Goal: Navigation & Orientation: Find specific page/section

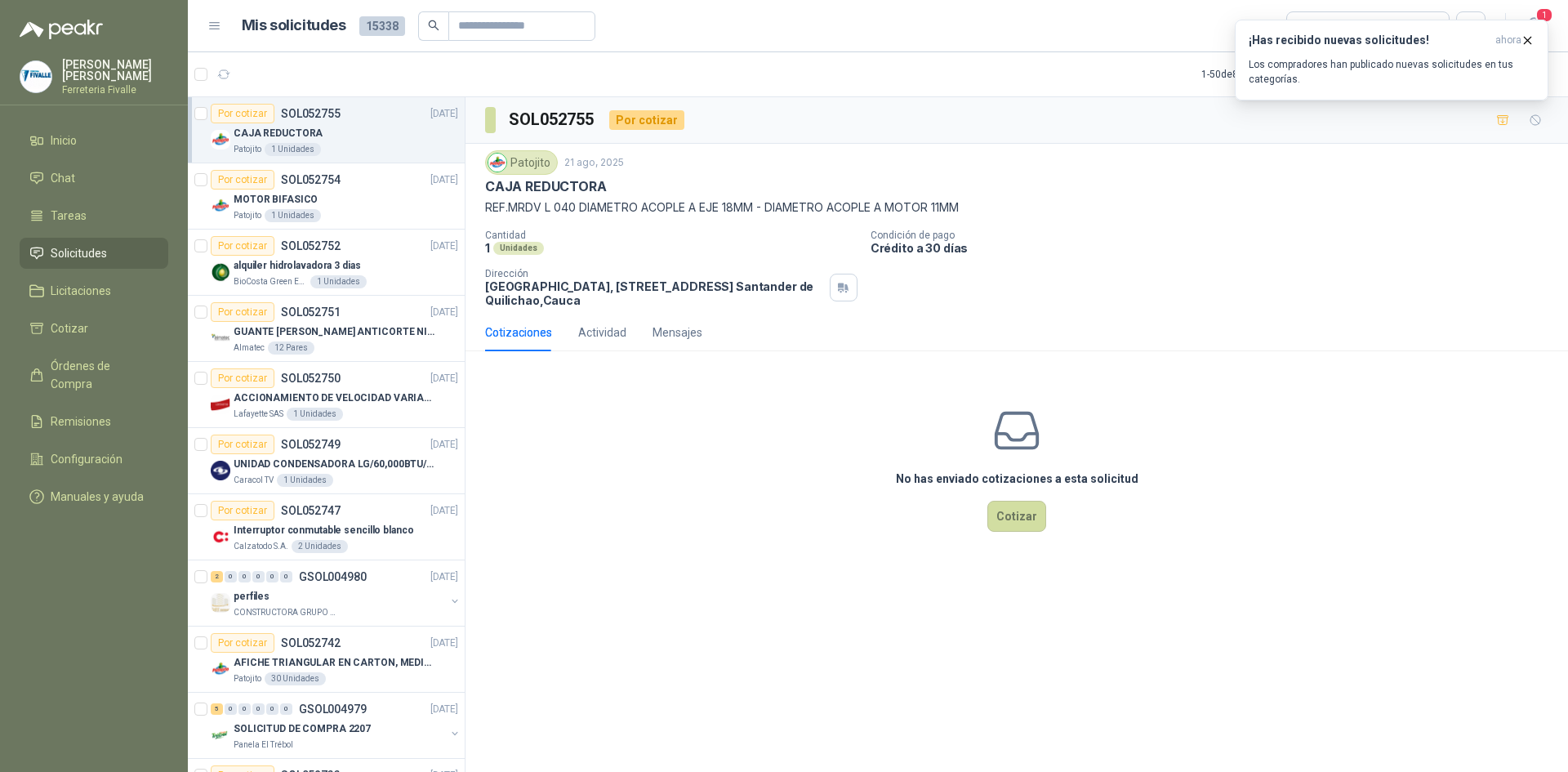
scroll to position [6, 0]
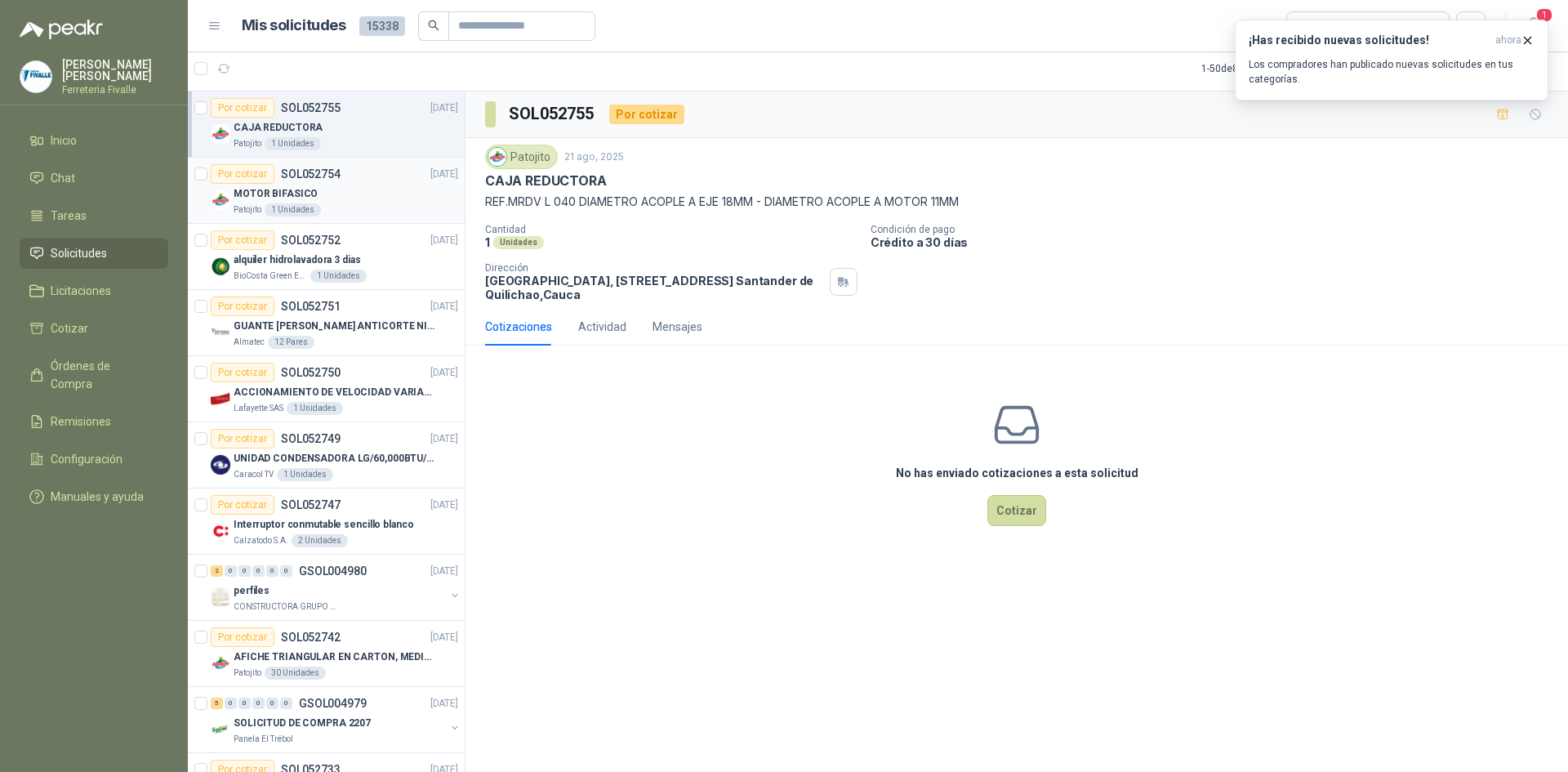
click at [323, 185] on div "MOTOR BIFASICO" at bounding box center [345, 193] width 225 height 20
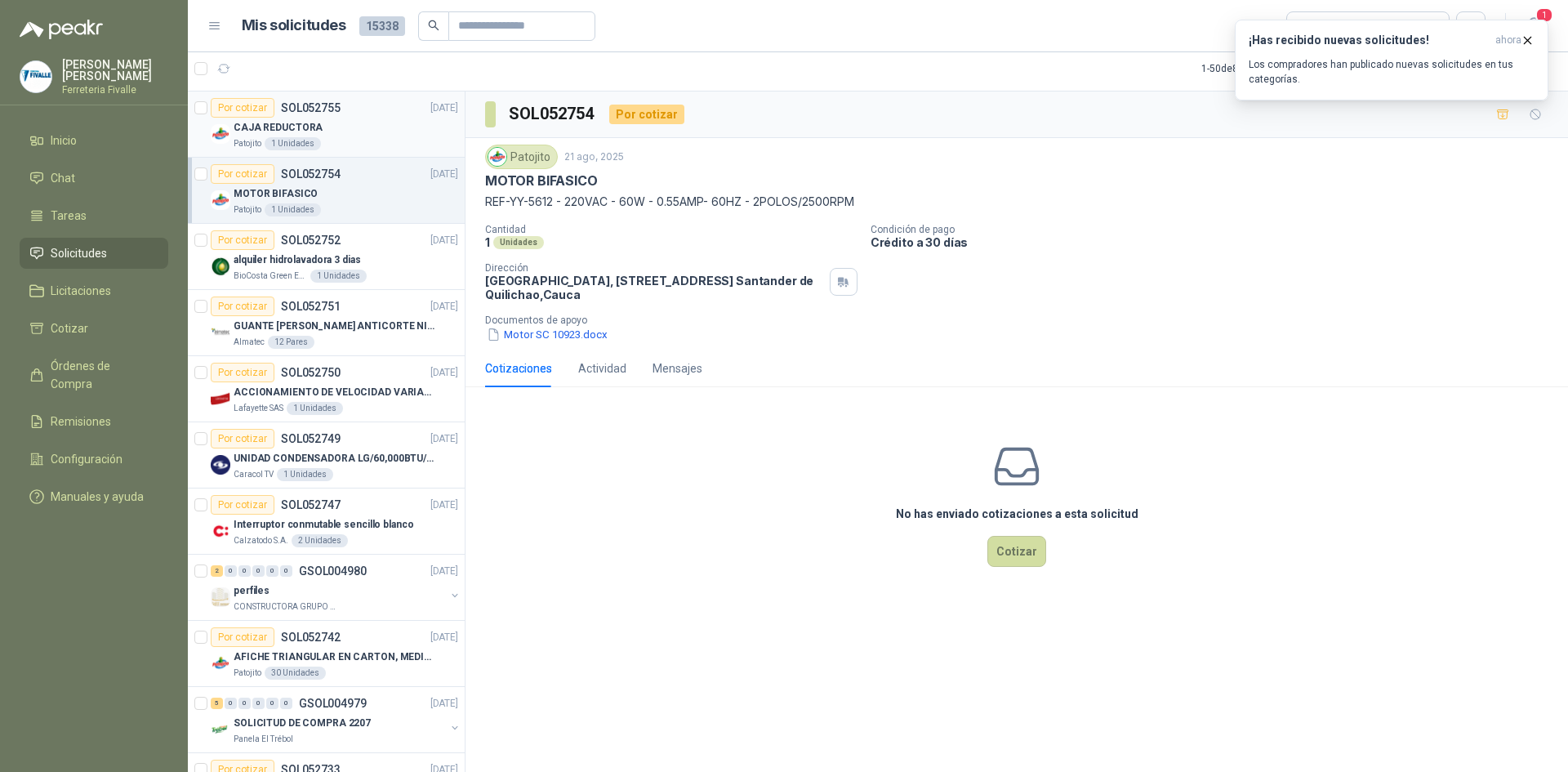
click at [349, 135] on div "CAJA REDUCTORA" at bounding box center [345, 127] width 225 height 20
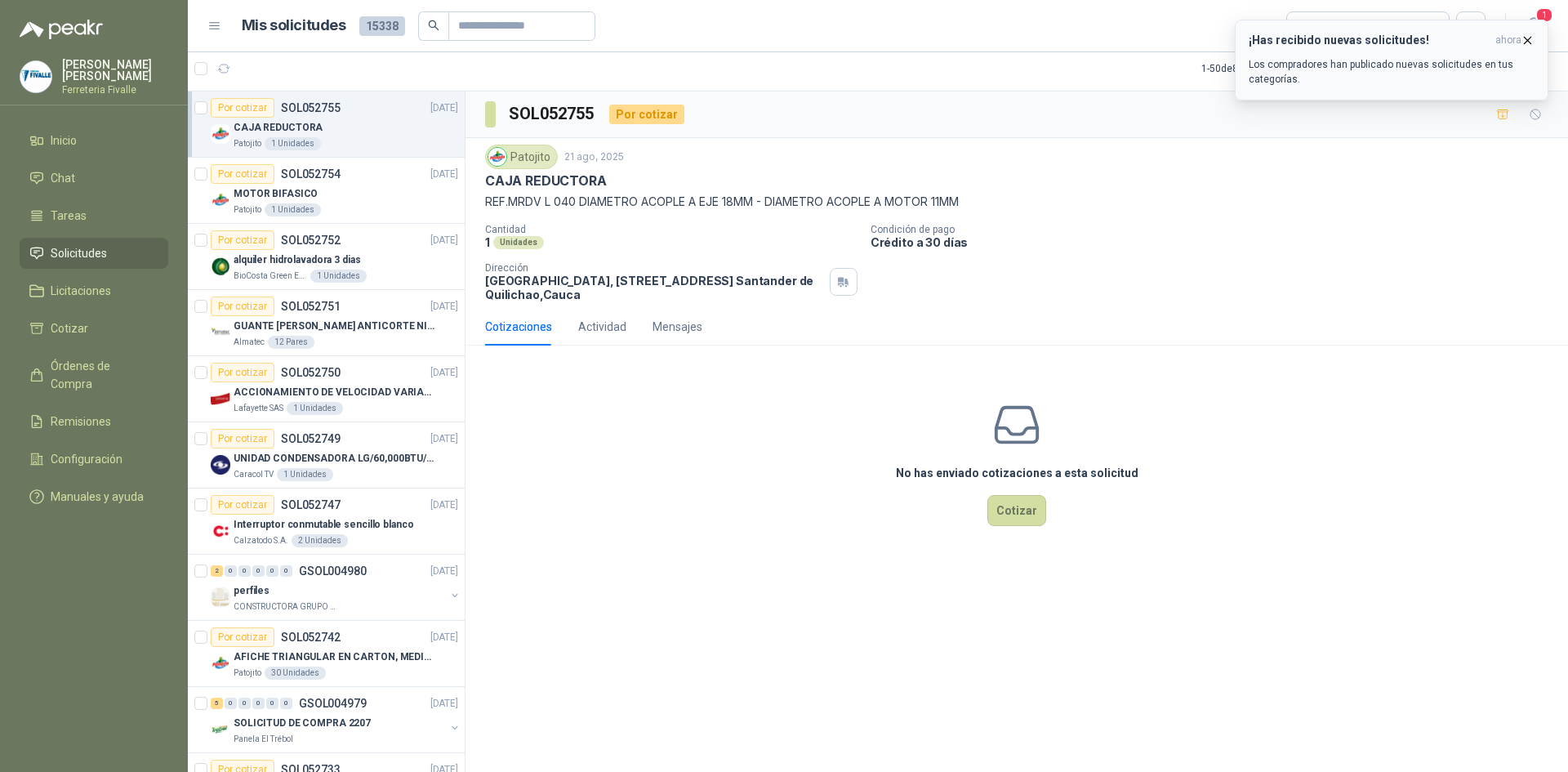
click at [1527, 39] on icon "button" at bounding box center [1528, 39] width 7 height 7
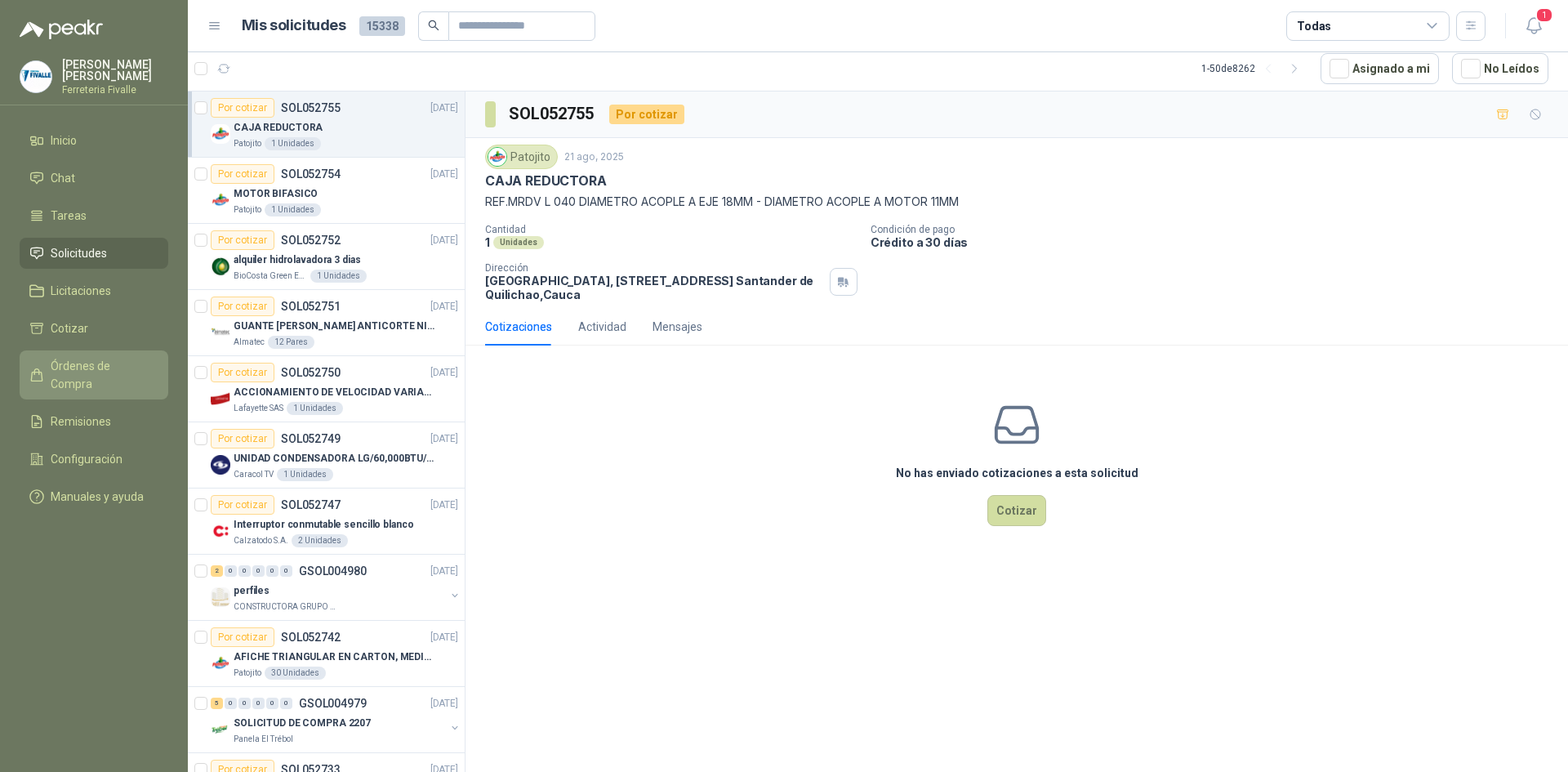
click at [69, 378] on span "Órdenes de Compra" at bounding box center [101, 375] width 102 height 36
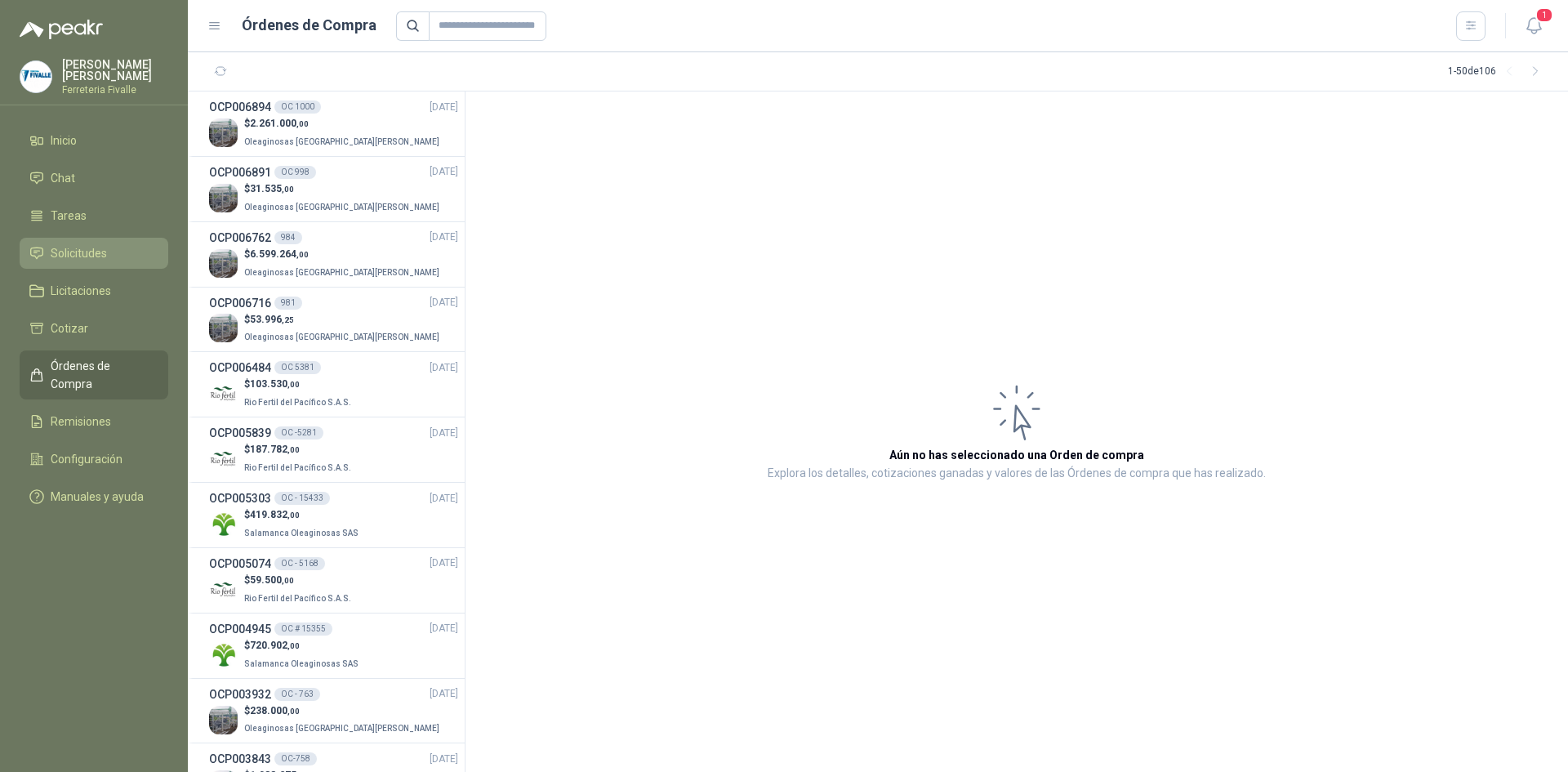
click at [96, 260] on span "Solicitudes" at bounding box center [78, 253] width 56 height 18
